Goal: Find specific page/section

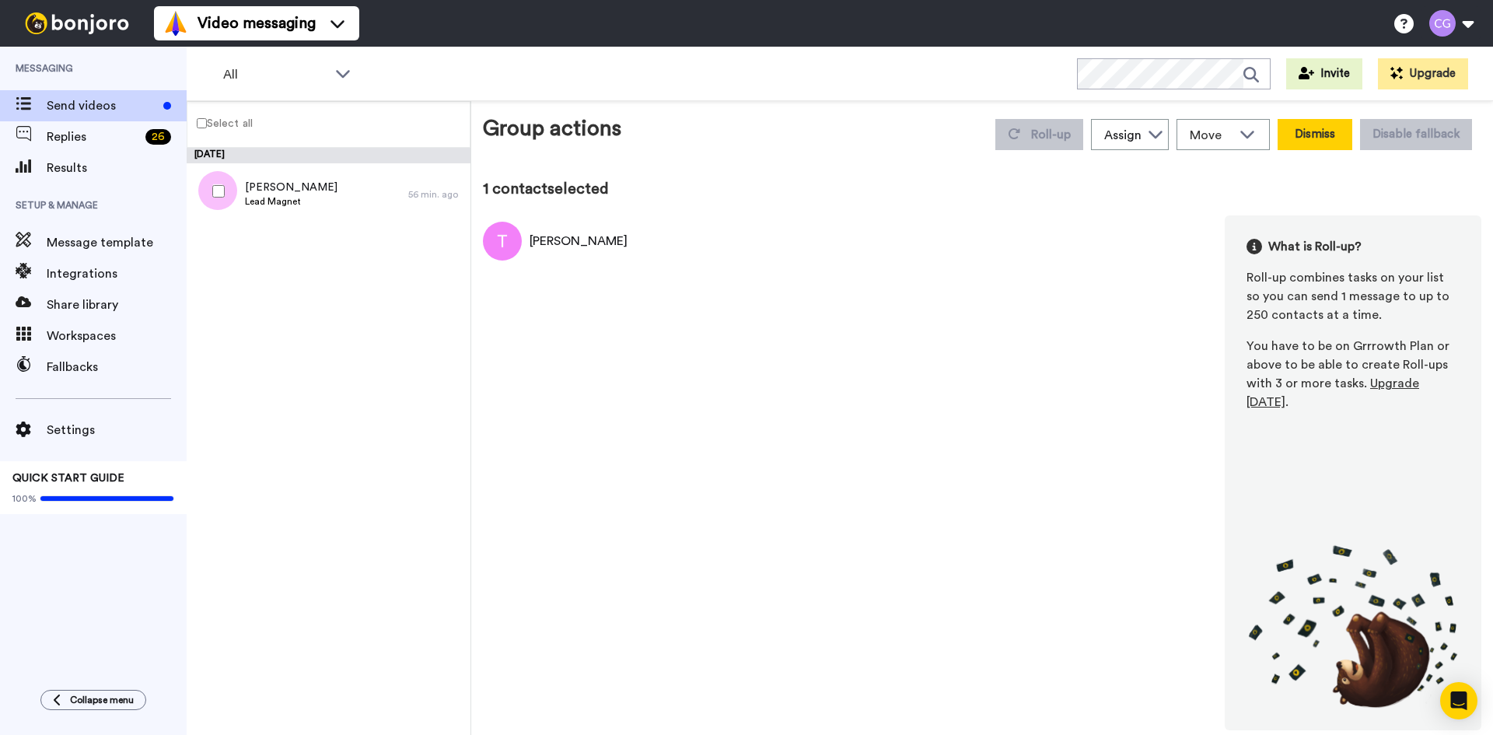
click at [1328, 135] on button "Dismiss" at bounding box center [1314, 134] width 75 height 31
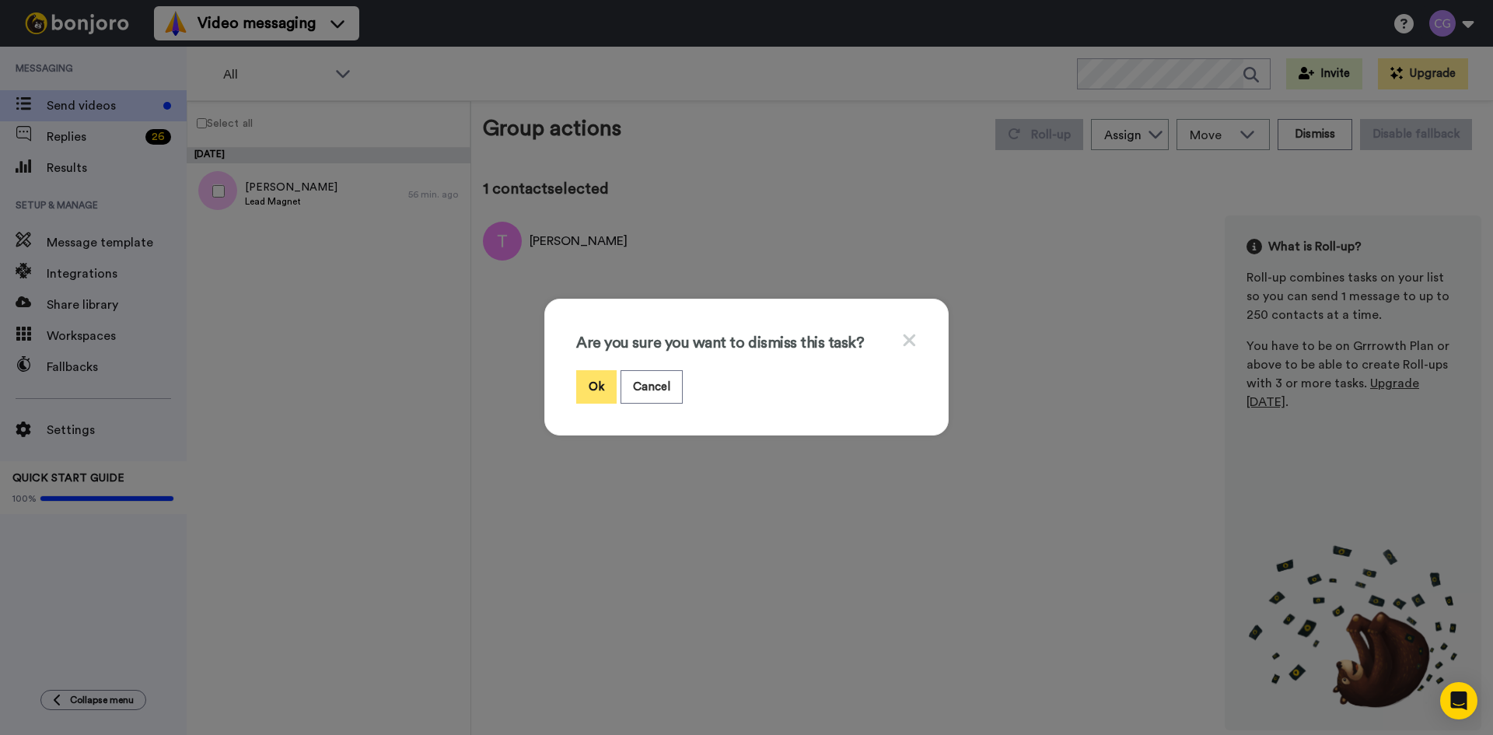
click at [599, 393] on button "Ok" at bounding box center [596, 386] width 40 height 33
